Goal: Information Seeking & Learning: Learn about a topic

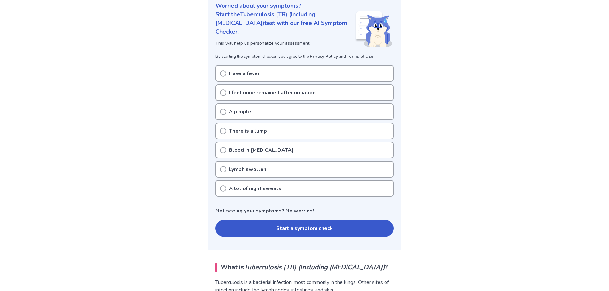
scroll to position [96, 0]
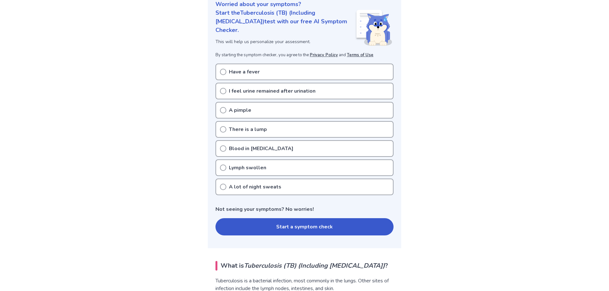
click at [347, 112] on div "A pimple" at bounding box center [304, 110] width 178 height 17
click at [284, 149] on div "Blood in phlegm" at bounding box center [304, 148] width 178 height 17
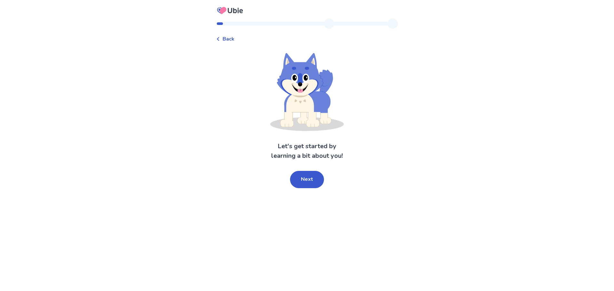
click at [222, 42] on span "Back" at bounding box center [228, 39] width 12 height 8
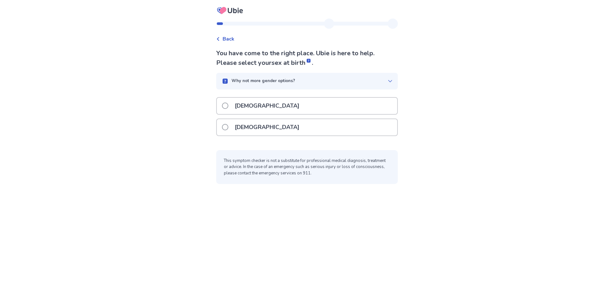
click at [296, 135] on div "[DEMOGRAPHIC_DATA]" at bounding box center [307, 127] width 180 height 16
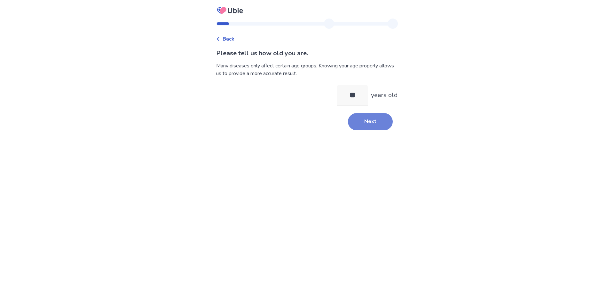
type input "**"
click at [392, 130] on button "Next" at bounding box center [370, 121] width 45 height 17
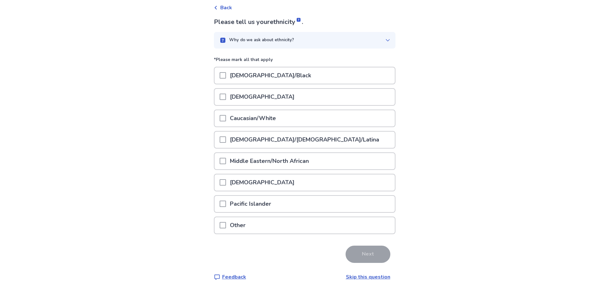
scroll to position [88, 0]
click at [259, 110] on p "Caucasian/White" at bounding box center [253, 118] width 54 height 16
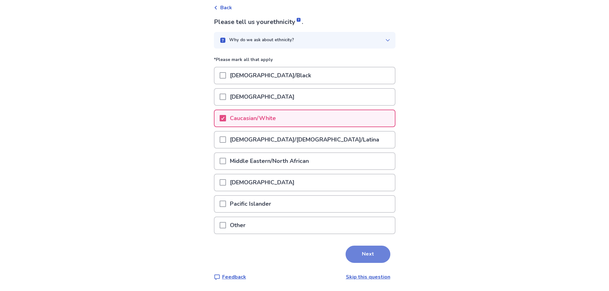
click at [382, 246] on button "Next" at bounding box center [367, 254] width 45 height 17
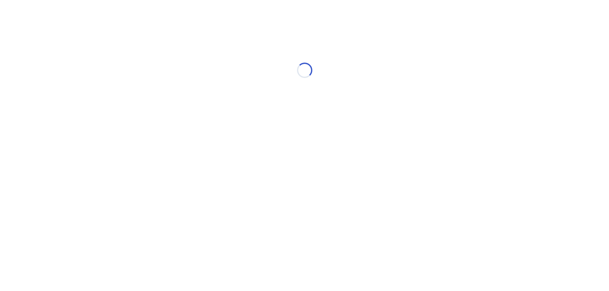
scroll to position [0, 0]
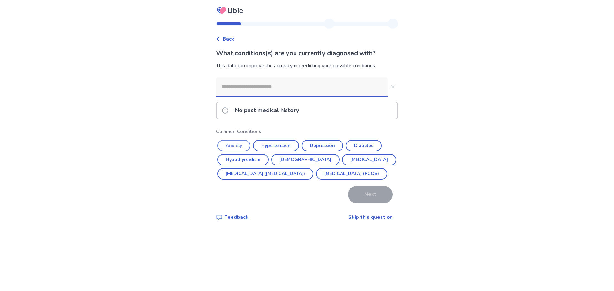
click at [231, 151] on button "Anxiety" at bounding box center [233, 146] width 33 height 12
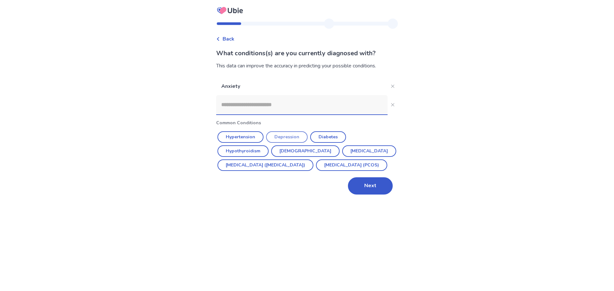
click at [278, 143] on button "Depression" at bounding box center [287, 137] width 42 height 12
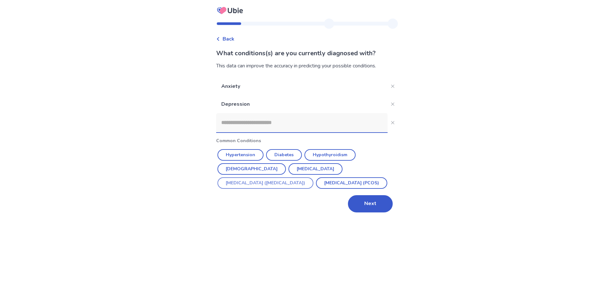
click at [300, 189] on button "[MEDICAL_DATA] ([MEDICAL_DATA])" at bounding box center [265, 183] width 96 height 12
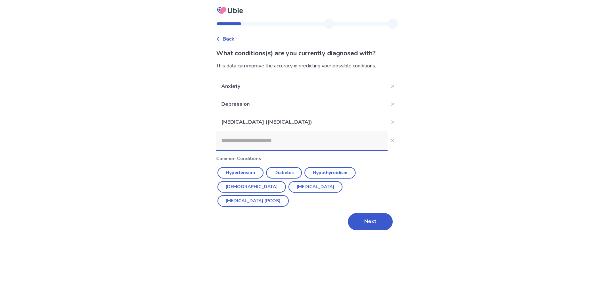
click at [331, 150] on input at bounding box center [301, 140] width 171 height 19
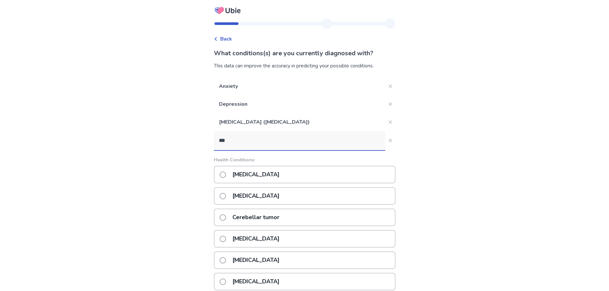
type input "***"
click at [313, 183] on div "[MEDICAL_DATA]" at bounding box center [305, 175] width 182 height 18
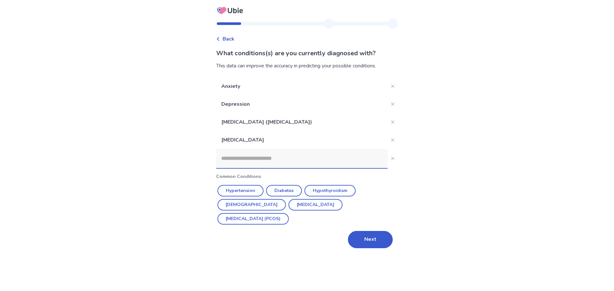
click at [296, 168] on input at bounding box center [301, 158] width 171 height 19
click at [392, 248] on button "Next" at bounding box center [370, 239] width 45 height 17
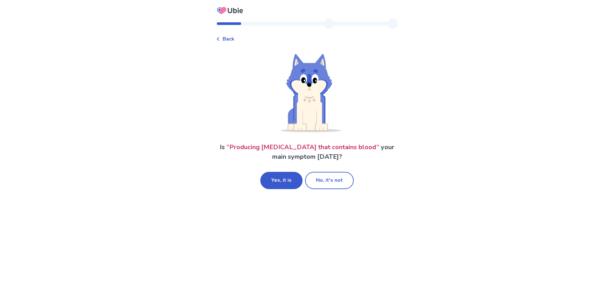
click at [222, 40] on span "Back" at bounding box center [228, 39] width 12 height 8
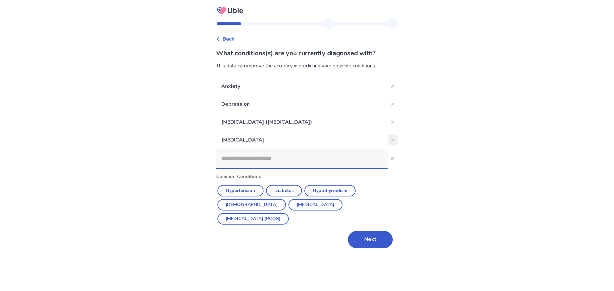
click at [398, 145] on button "Close" at bounding box center [392, 140] width 10 height 10
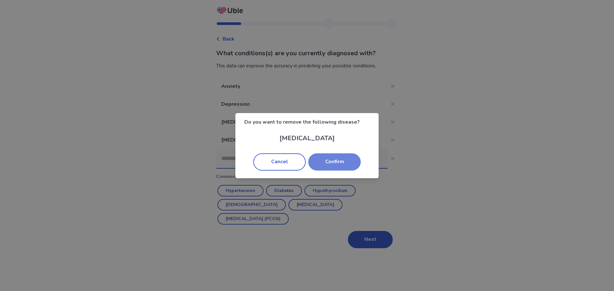
click at [342, 162] on button "Confirm" at bounding box center [334, 161] width 52 height 17
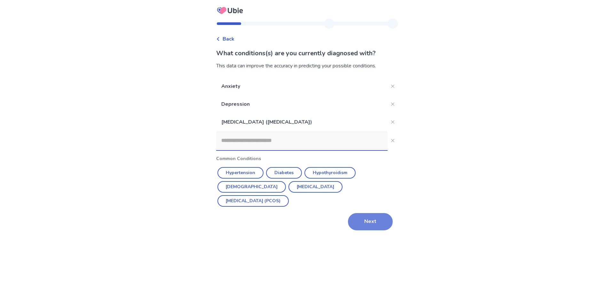
click at [385, 230] on button "Next" at bounding box center [370, 221] width 45 height 17
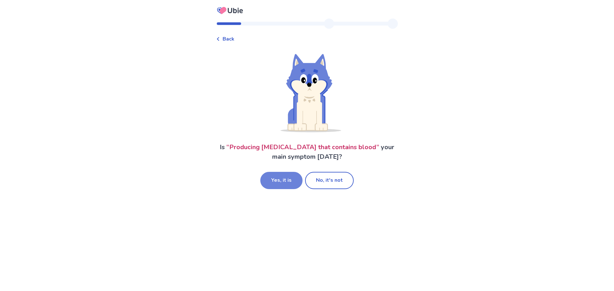
click at [278, 189] on button "Yes, it is" at bounding box center [281, 180] width 42 height 17
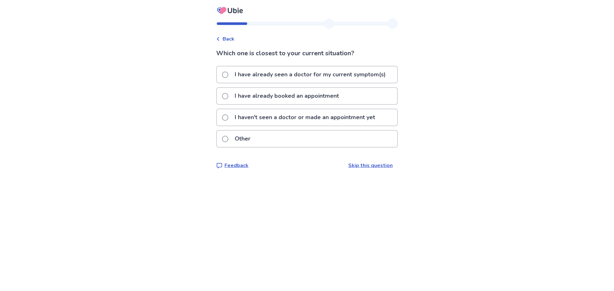
click at [222, 121] on span at bounding box center [225, 117] width 6 height 6
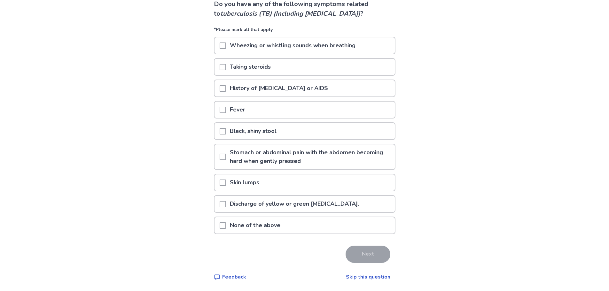
scroll to position [96, 0]
click at [220, 154] on span at bounding box center [223, 157] width 6 height 6
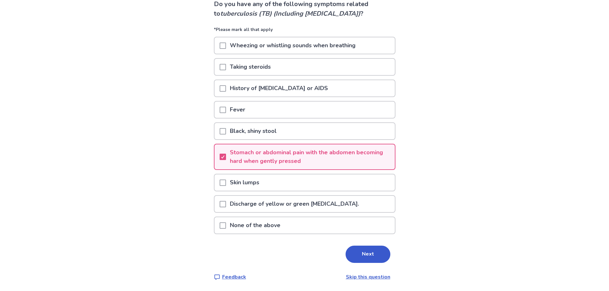
click at [220, 205] on span at bounding box center [223, 204] width 6 height 6
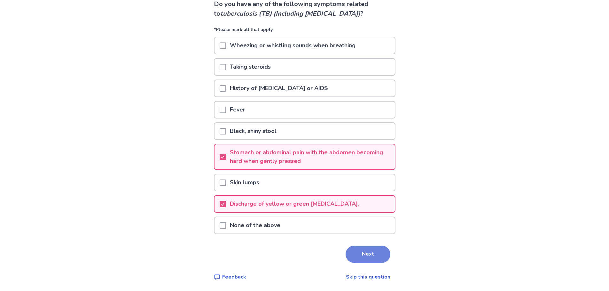
click at [383, 263] on button "Next" at bounding box center [367, 254] width 45 height 17
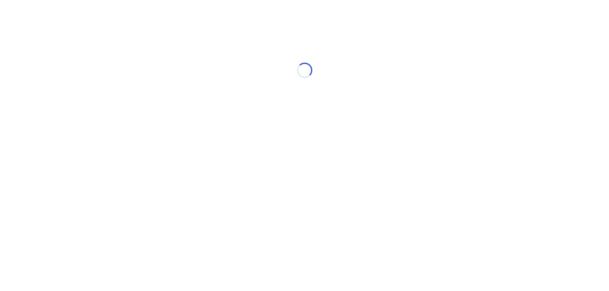
scroll to position [0, 0]
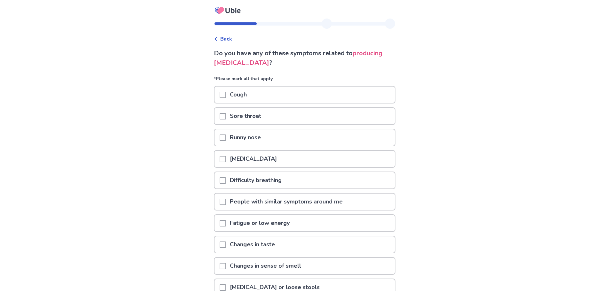
click at [282, 103] on div "Cough" at bounding box center [304, 95] width 180 height 16
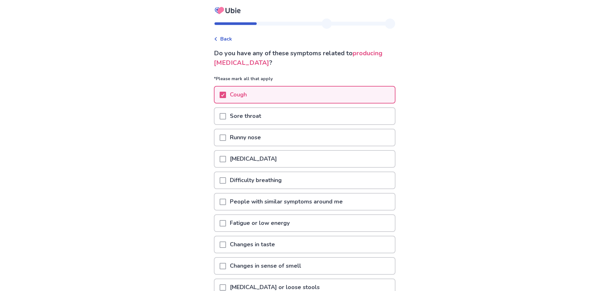
click at [220, 141] on span at bounding box center [223, 138] width 6 height 6
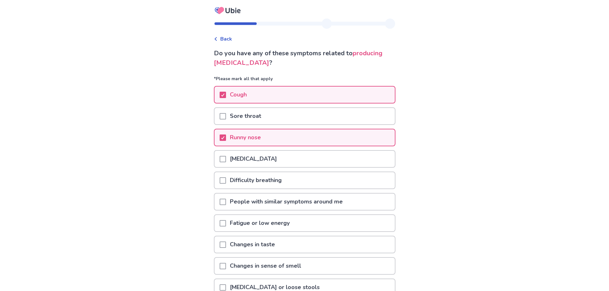
click at [220, 162] on span at bounding box center [223, 159] width 6 height 6
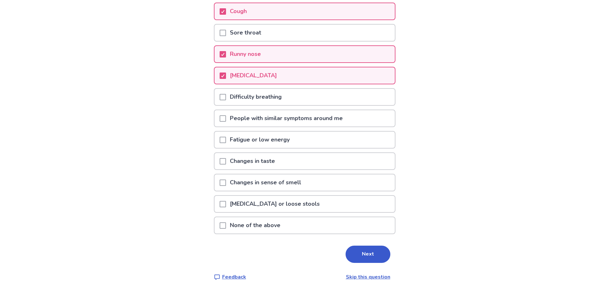
scroll to position [96, 0]
click at [220, 143] on span at bounding box center [223, 140] width 6 height 6
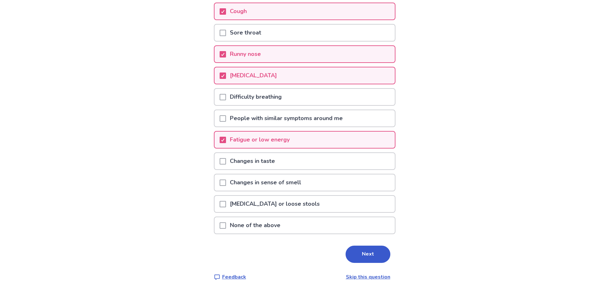
click at [220, 165] on span at bounding box center [223, 161] width 6 height 6
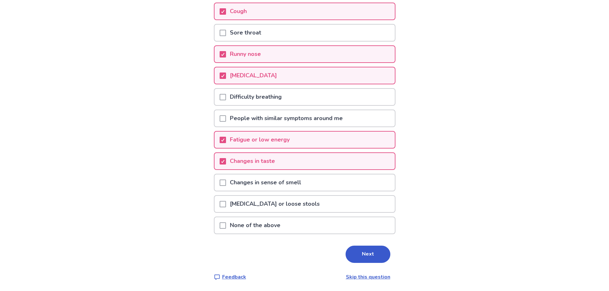
click at [220, 186] on span at bounding box center [223, 183] width 6 height 6
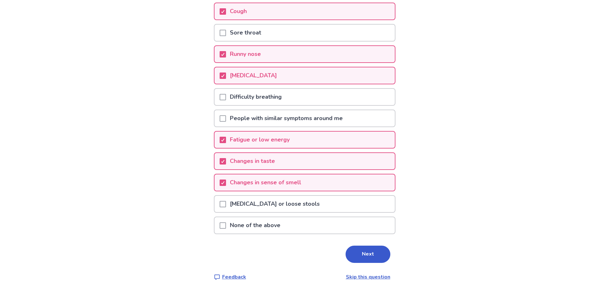
click at [220, 207] on span at bounding box center [223, 204] width 6 height 6
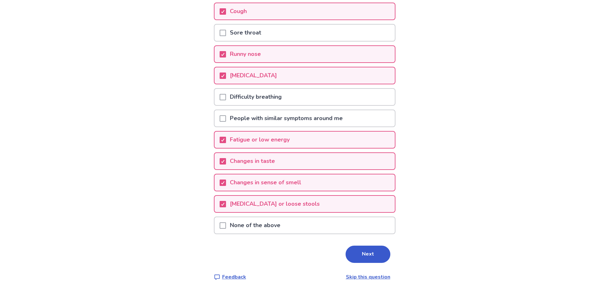
click at [360, 105] on div "Difficulty breathing" at bounding box center [304, 97] width 180 height 16
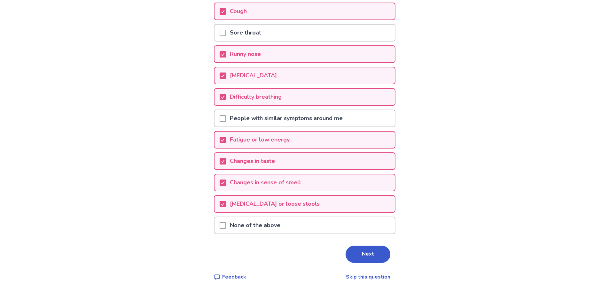
scroll to position [149, 0]
click at [390, 248] on button "Next" at bounding box center [367, 254] width 45 height 17
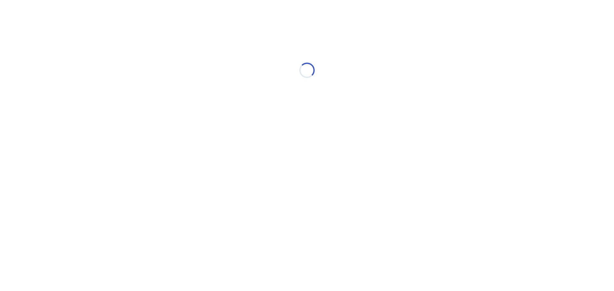
select select "*"
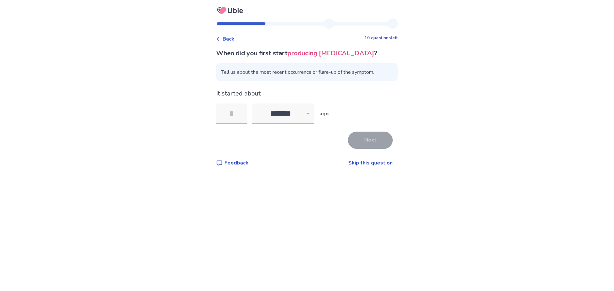
type input "*"
click at [377, 149] on button "Next" at bounding box center [370, 140] width 45 height 17
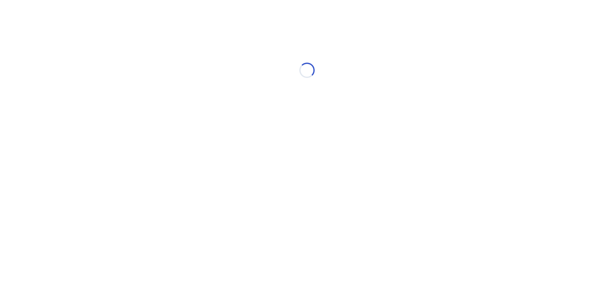
select select "*"
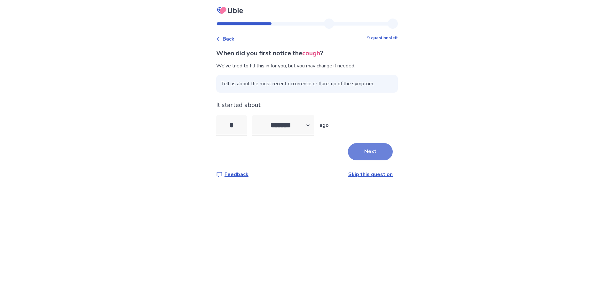
type input "*"
click at [382, 160] on button "Next" at bounding box center [370, 151] width 45 height 17
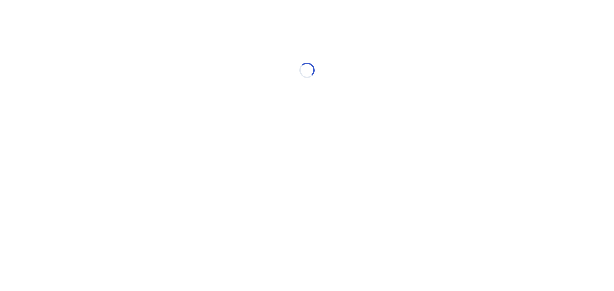
select select "*"
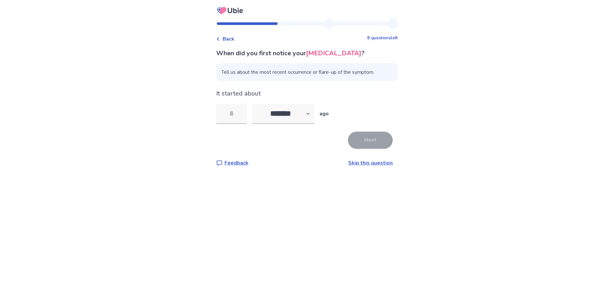
click at [222, 37] on span "Back" at bounding box center [228, 39] width 12 height 8
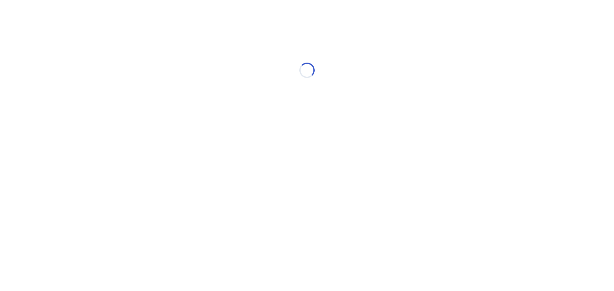
select select "*"
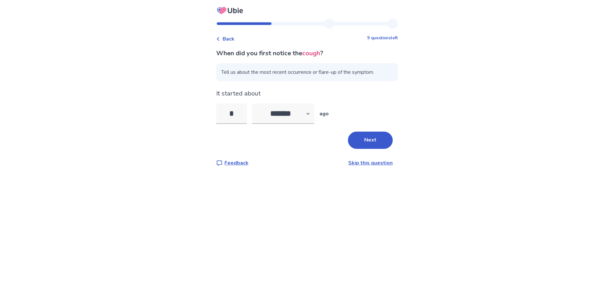
click at [222, 42] on span "Back" at bounding box center [228, 39] width 12 height 8
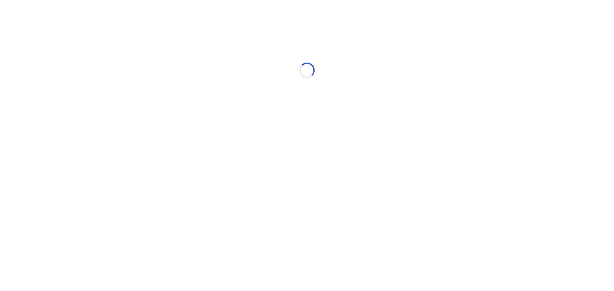
select select "*"
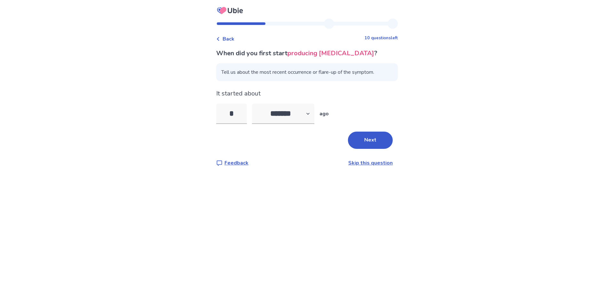
click at [392, 149] on button "Next" at bounding box center [370, 140] width 45 height 17
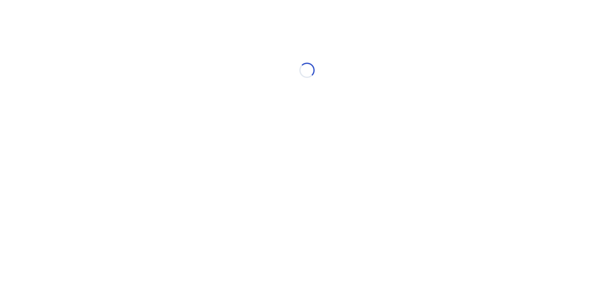
select select "*"
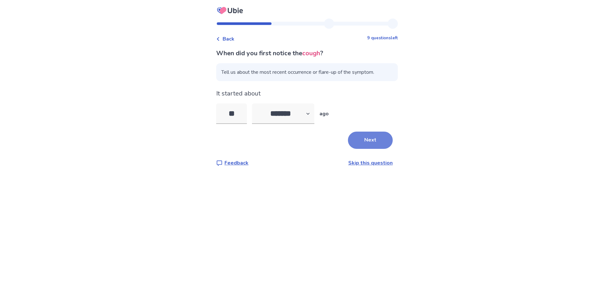
type input "**"
click at [392, 149] on button "Next" at bounding box center [370, 140] width 45 height 17
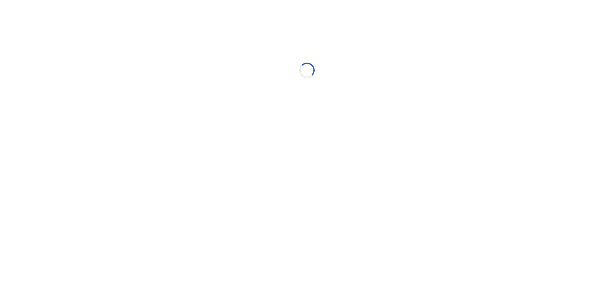
select select "*"
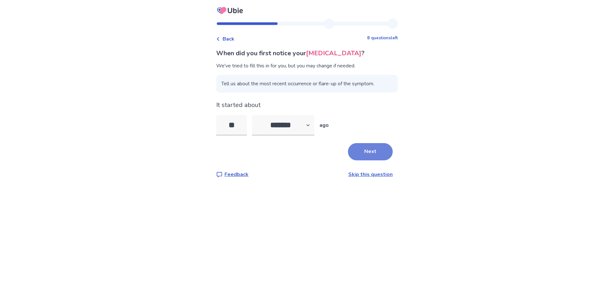
click at [386, 160] on button "Next" at bounding box center [370, 151] width 45 height 17
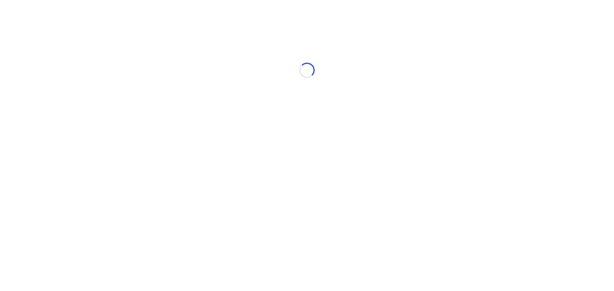
select select "*"
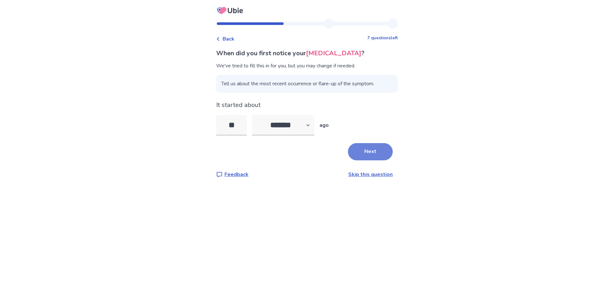
click at [392, 160] on button "Next" at bounding box center [370, 151] width 45 height 17
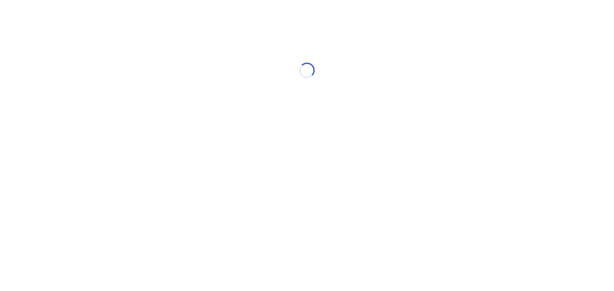
select select "*"
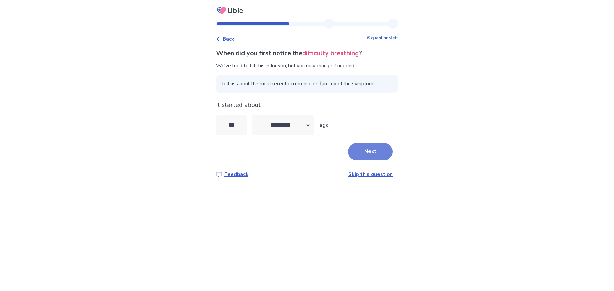
click at [392, 160] on button "Next" at bounding box center [370, 151] width 45 height 17
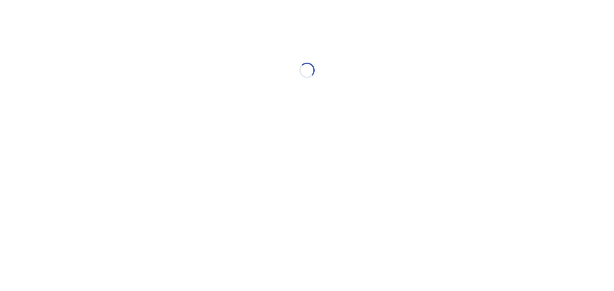
select select "*"
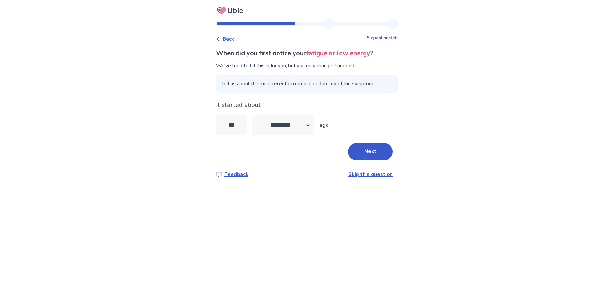
click at [392, 160] on button "Next" at bounding box center [370, 151] width 45 height 17
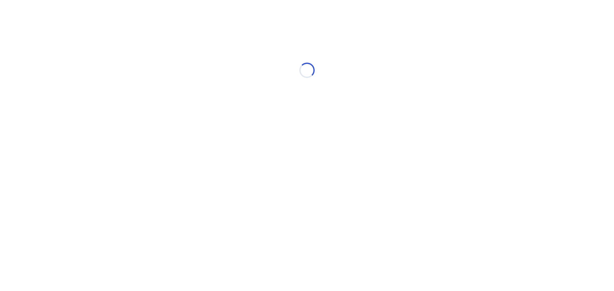
select select "*"
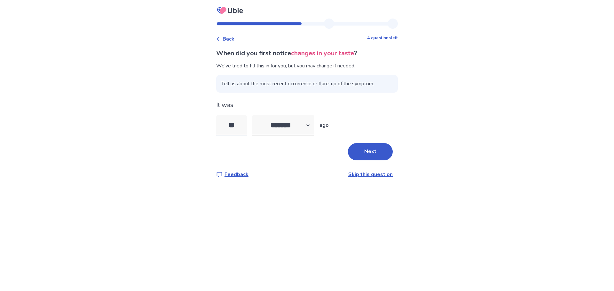
drag, startPoint x: 224, startPoint y: 150, endPoint x: 212, endPoint y: 151, distance: 12.6
click at [216, 135] on input "**" at bounding box center [231, 125] width 31 height 20
type input "*"
click at [383, 160] on button "Next" at bounding box center [370, 151] width 45 height 17
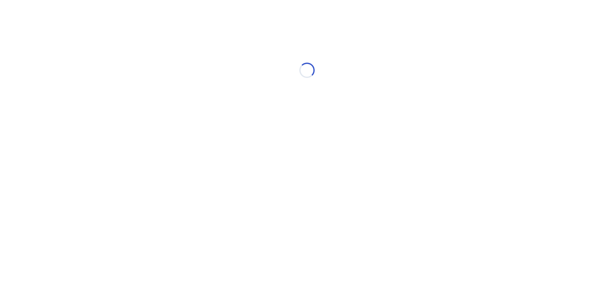
select select "*"
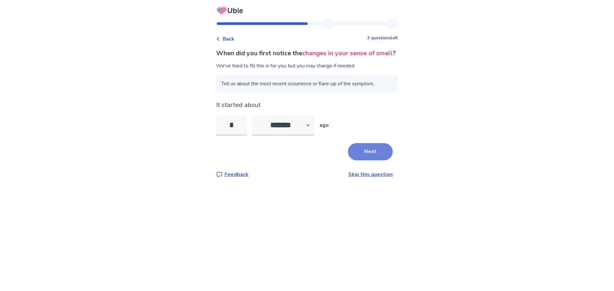
click at [387, 160] on button "Next" at bounding box center [370, 151] width 45 height 17
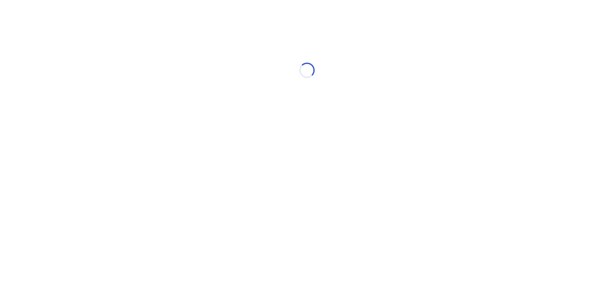
select select "*"
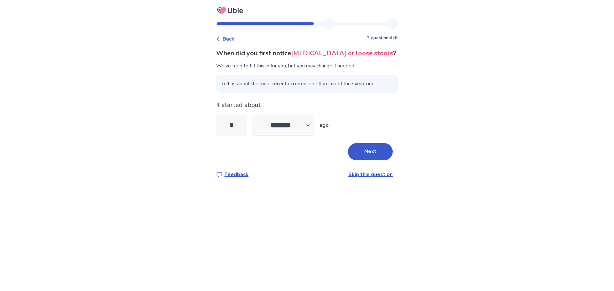
click at [220, 135] on input "*" at bounding box center [231, 125] width 31 height 20
type input "*"
click at [385, 160] on button "Next" at bounding box center [370, 151] width 45 height 17
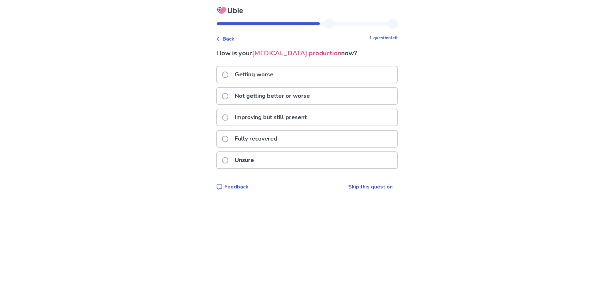
click at [249, 83] on p "Getting worse" at bounding box center [254, 74] width 46 height 16
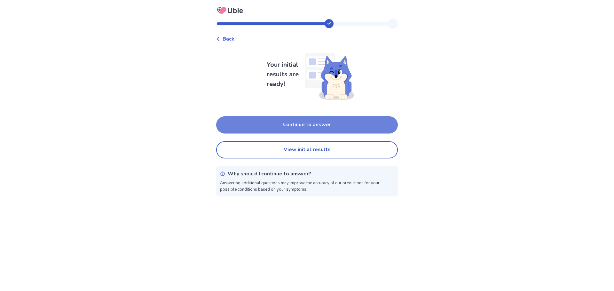
click at [342, 134] on button "Continue to answer" at bounding box center [307, 124] width 182 height 17
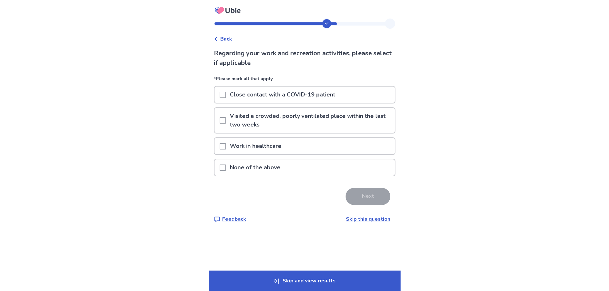
click at [220, 124] on span at bounding box center [223, 120] width 6 height 6
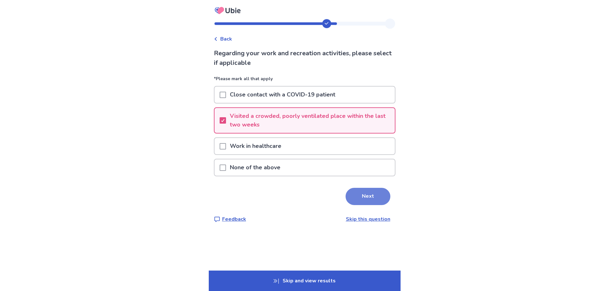
click at [388, 205] on button "Next" at bounding box center [367, 196] width 45 height 17
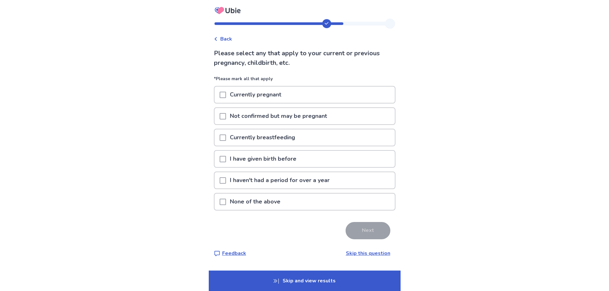
click at [220, 162] on span at bounding box center [223, 159] width 6 height 6
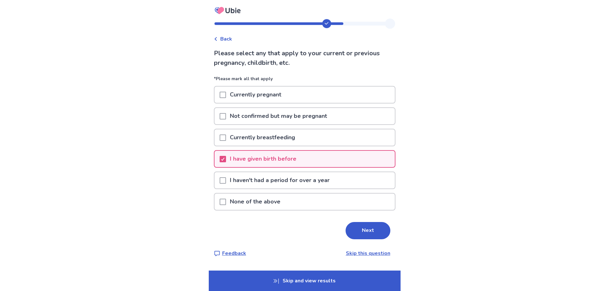
scroll to position [32, 0]
click at [327, 178] on p "I haven't had a period for over a year" at bounding box center [279, 180] width 107 height 16
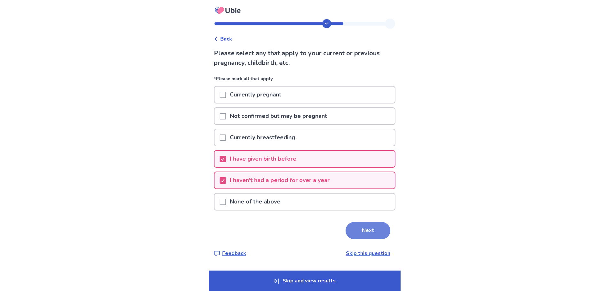
click at [390, 239] on button "Next" at bounding box center [367, 230] width 45 height 17
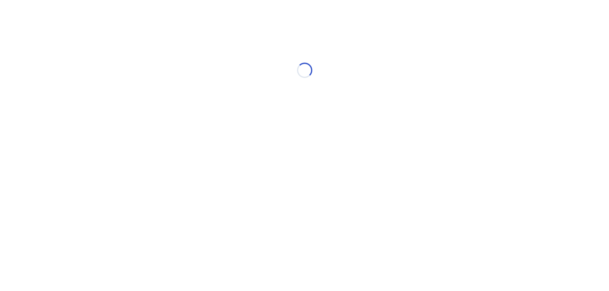
scroll to position [0, 0]
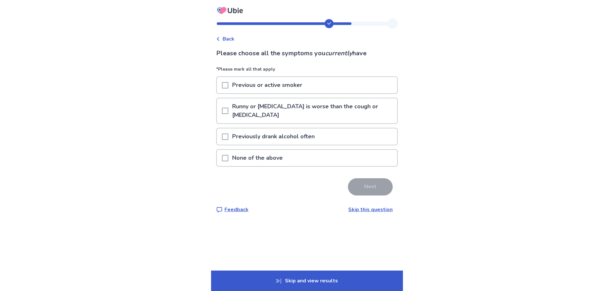
click at [294, 92] on p "Previous or active smoker" at bounding box center [267, 85] width 78 height 16
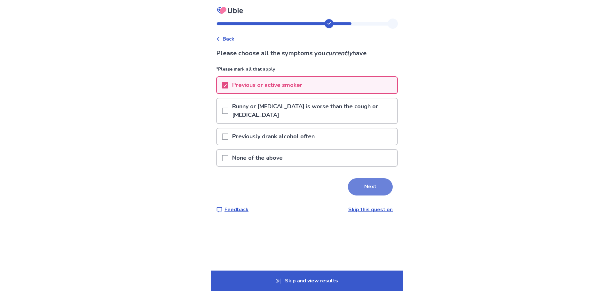
click at [385, 196] on button "Next" at bounding box center [370, 186] width 45 height 17
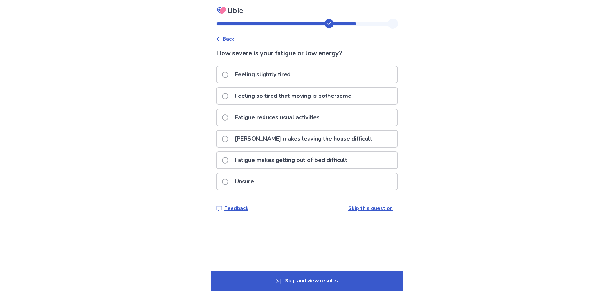
click at [356, 126] on div "Fatigue reduces usual activities" at bounding box center [307, 117] width 180 height 16
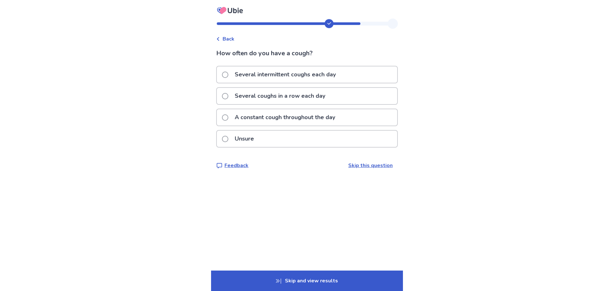
click at [339, 126] on p "A constant cough throughout the day" at bounding box center [285, 117] width 108 height 16
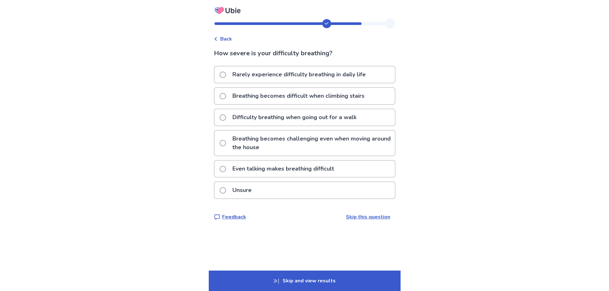
click at [297, 104] on p "Breathing becomes difficult when climbing stairs" at bounding box center [298, 96] width 140 height 16
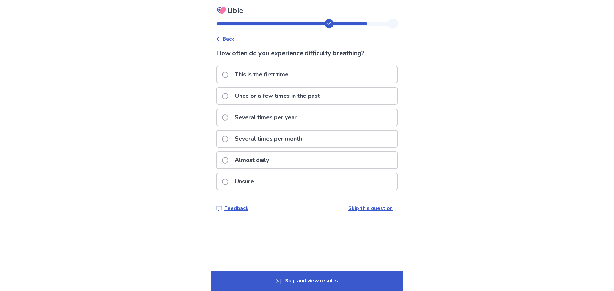
click at [317, 83] on div "This is the first time" at bounding box center [307, 74] width 180 height 16
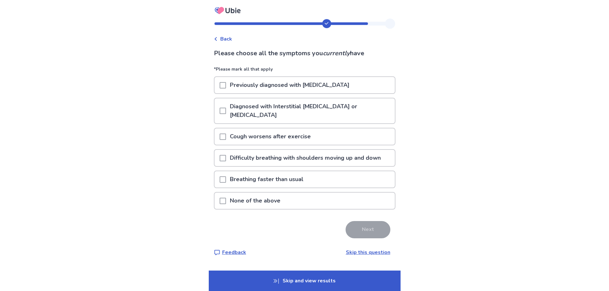
click at [451, 111] on div "Back Please choose all the symptoms you currently have *Please mark all that ap…" at bounding box center [304, 145] width 609 height 291
click at [393, 177] on div "Breathing faster than usual" at bounding box center [304, 179] width 180 height 16
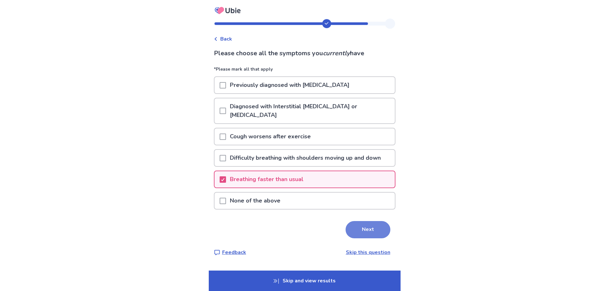
click at [380, 238] on button "Next" at bounding box center [367, 229] width 45 height 17
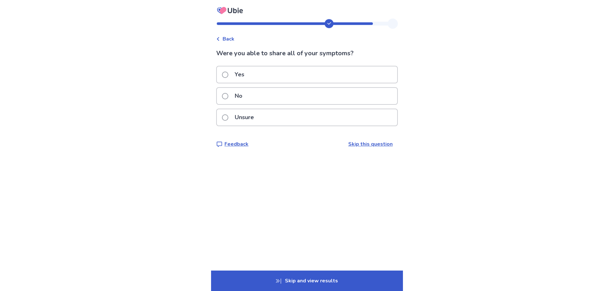
click at [337, 83] on div "Yes" at bounding box center [307, 74] width 180 height 16
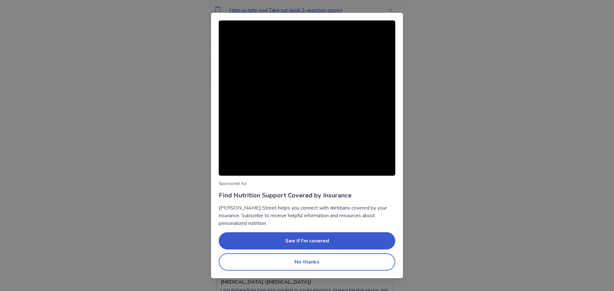
click at [498, 111] on div "Sponsored Ad Find Nutrition Support Covered by Insurance [PERSON_NAME] Street h…" at bounding box center [307, 145] width 614 height 291
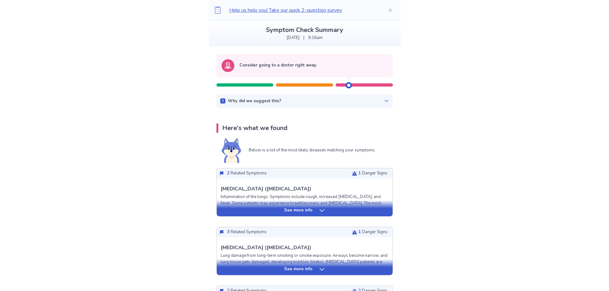
scroll to position [32, 0]
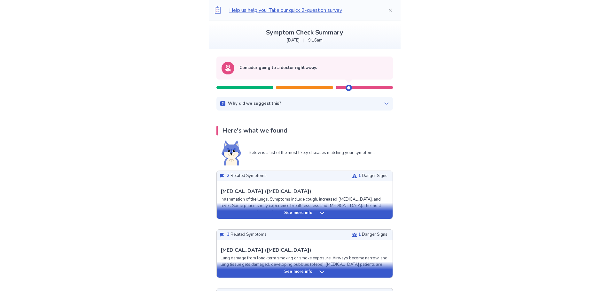
click at [389, 106] on icon at bounding box center [386, 103] width 5 height 5
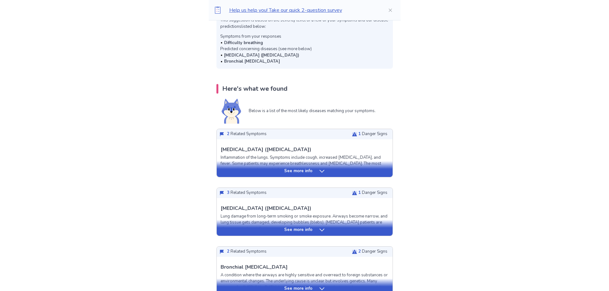
scroll to position [128, 0]
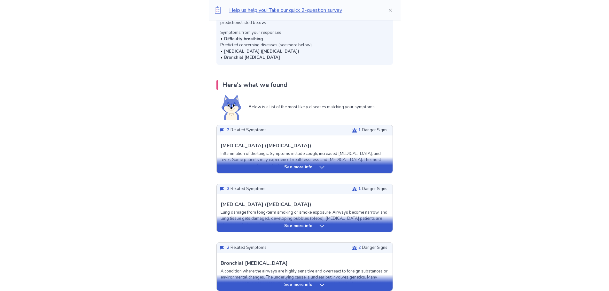
click at [319, 171] on div "See more info" at bounding box center [305, 167] width 176 height 6
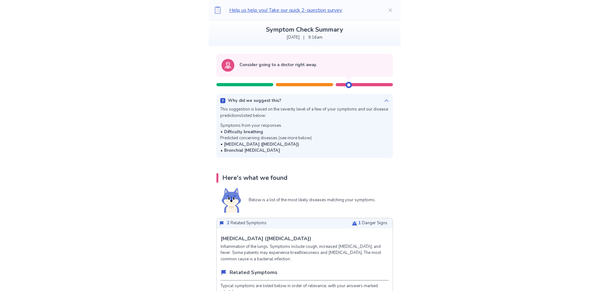
scroll to position [0, 0]
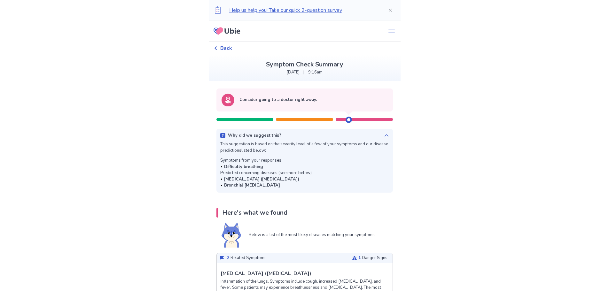
click at [220, 52] on span "Back" at bounding box center [226, 48] width 12 height 8
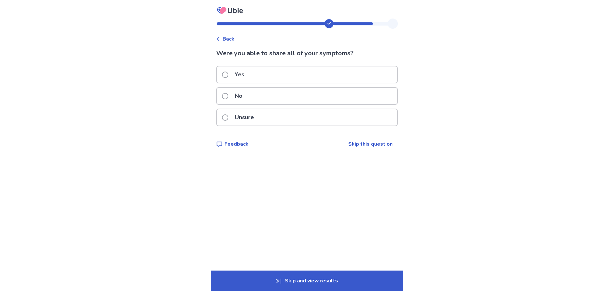
click at [222, 40] on span "Back" at bounding box center [228, 39] width 12 height 8
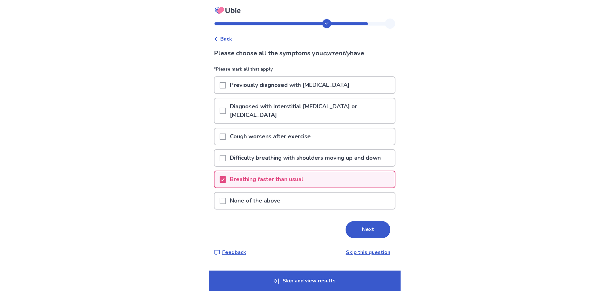
click at [247, 209] on p "None of the above" at bounding box center [255, 201] width 58 height 16
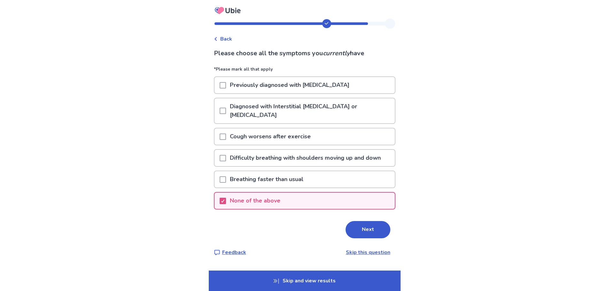
drag, startPoint x: 235, startPoint y: 151, endPoint x: 235, endPoint y: 155, distance: 3.8
click at [235, 145] on p "Cough worsens after exercise" at bounding box center [270, 136] width 89 height 16
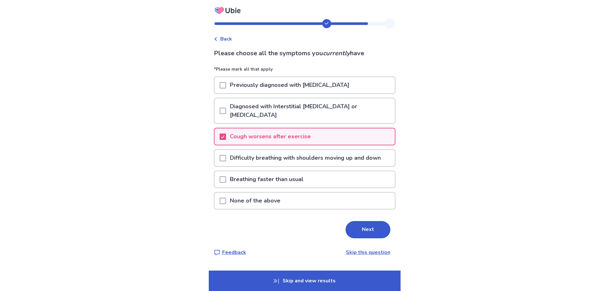
click at [360, 285] on p "Skip and view results" at bounding box center [305, 281] width 192 height 20
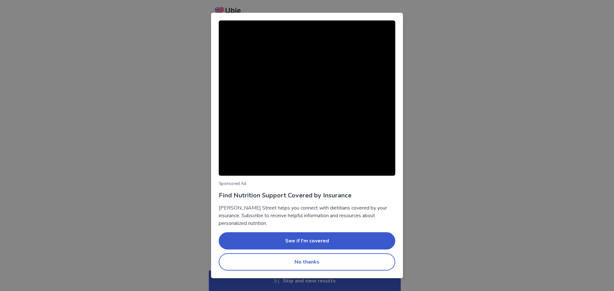
click at [464, 49] on div "Sponsored Ad Find Nutrition Support Covered by Insurance [PERSON_NAME] Street h…" at bounding box center [307, 145] width 614 height 291
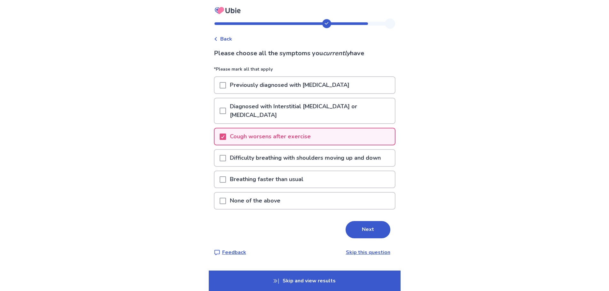
click at [463, 75] on div "Back Please choose all the symptoms you currently have *Please mark all that ap…" at bounding box center [304, 145] width 609 height 291
click at [382, 224] on button "Next" at bounding box center [367, 229] width 45 height 17
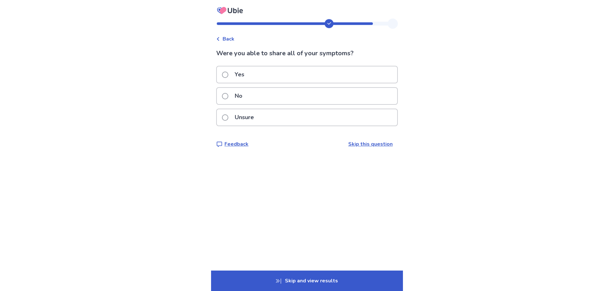
click at [251, 79] on div "Yes" at bounding box center [307, 74] width 180 height 16
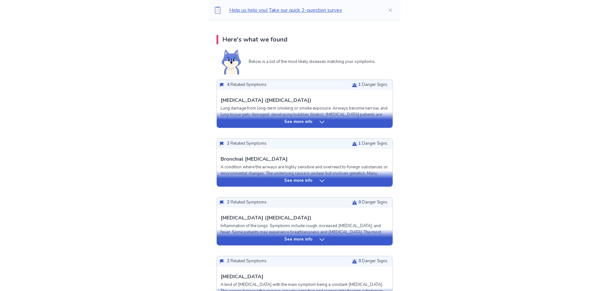
scroll to position [128, 0]
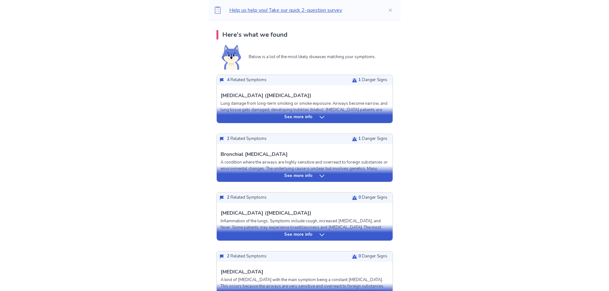
click at [325, 120] on icon at bounding box center [322, 117] width 6 height 6
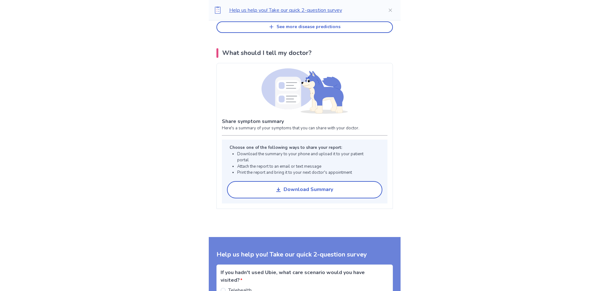
scroll to position [799, 0]
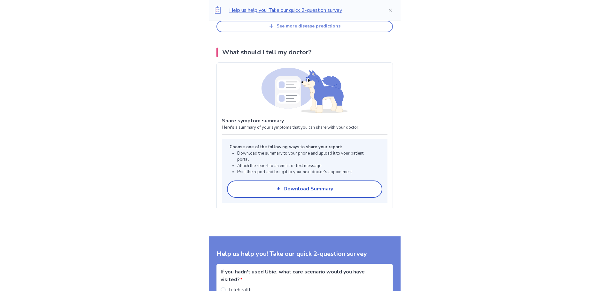
click at [393, 32] on button "See more disease predictions" at bounding box center [304, 27] width 176 height 12
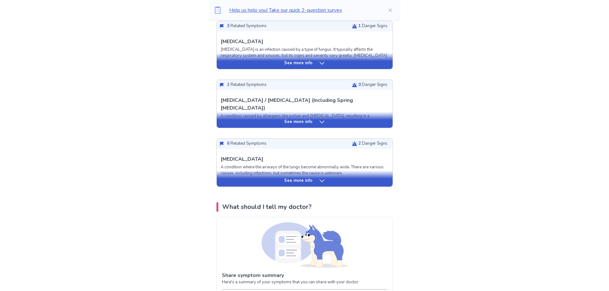
click at [349, 66] on div "See more info" at bounding box center [305, 63] width 176 height 6
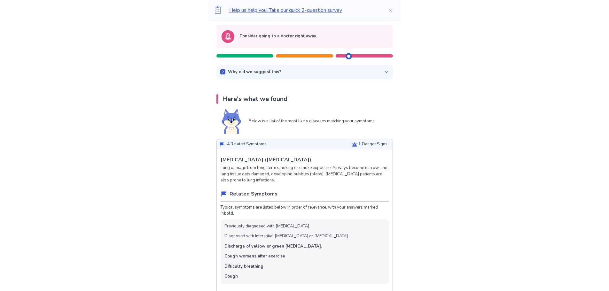
scroll to position [0, 0]
